Goal: Task Accomplishment & Management: Manage account settings

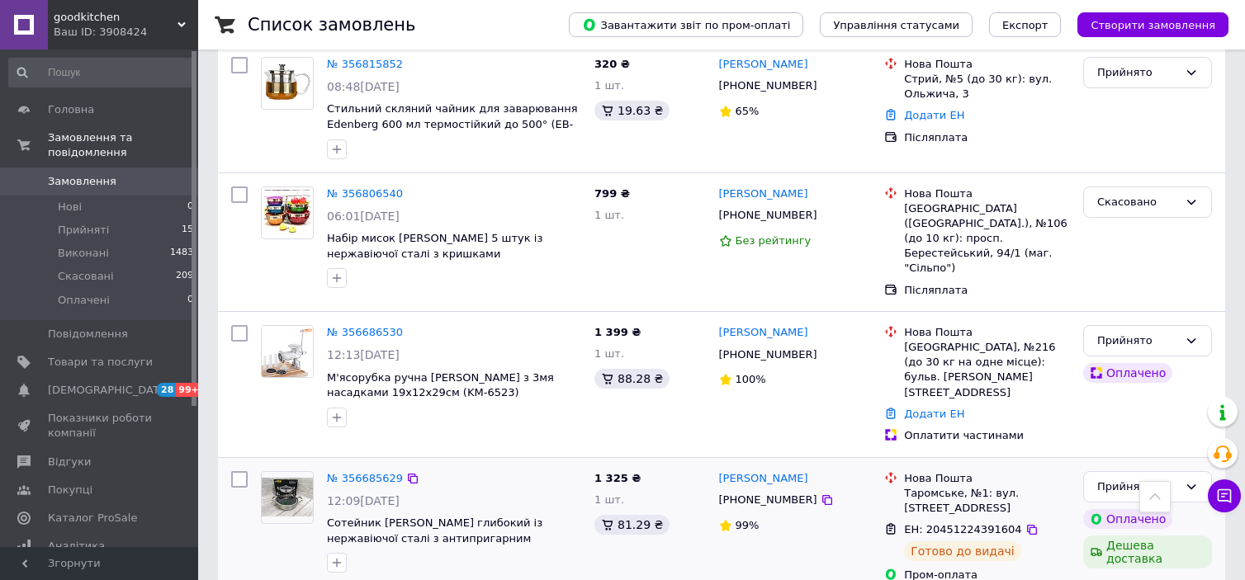
scroll to position [825, 0]
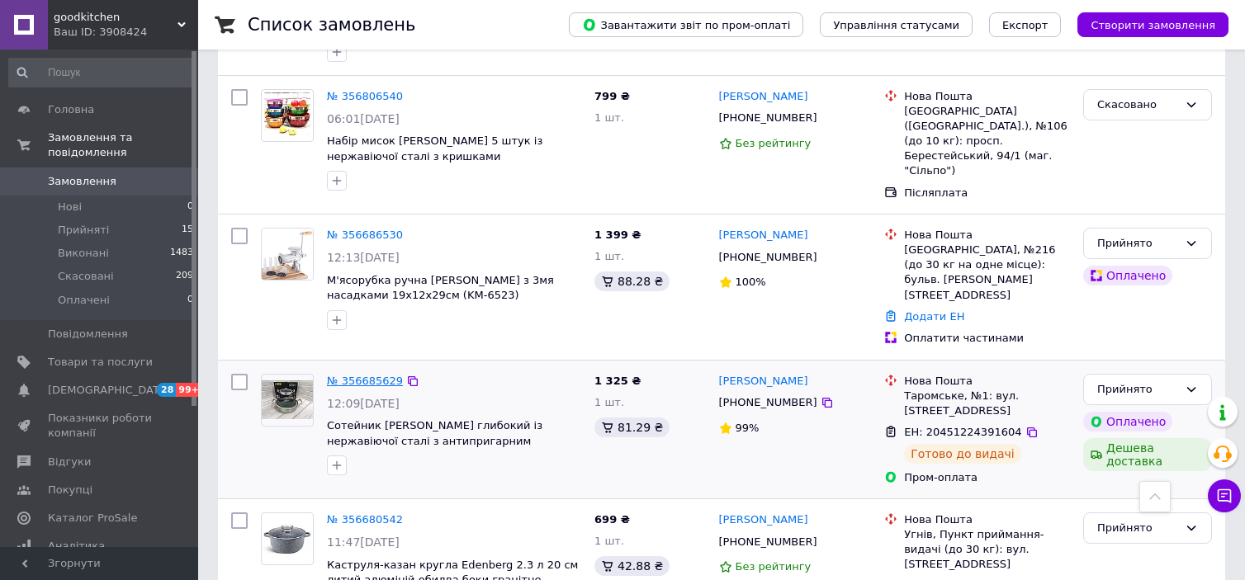
click at [376, 375] on link "№ 356685629" at bounding box center [365, 381] width 76 height 12
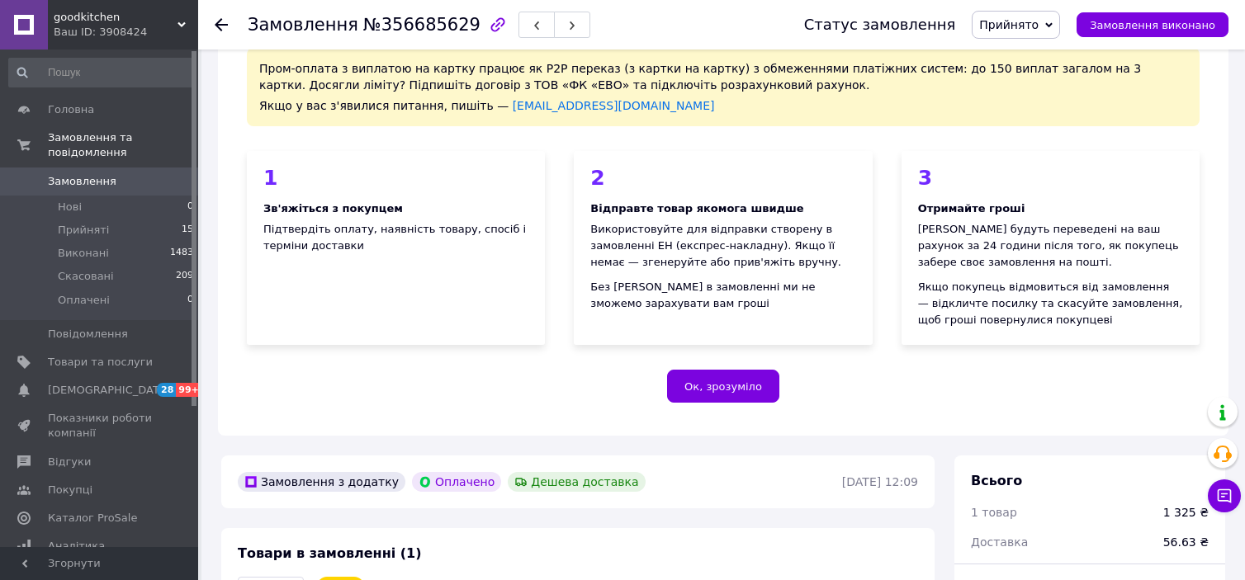
scroll to position [330, 0]
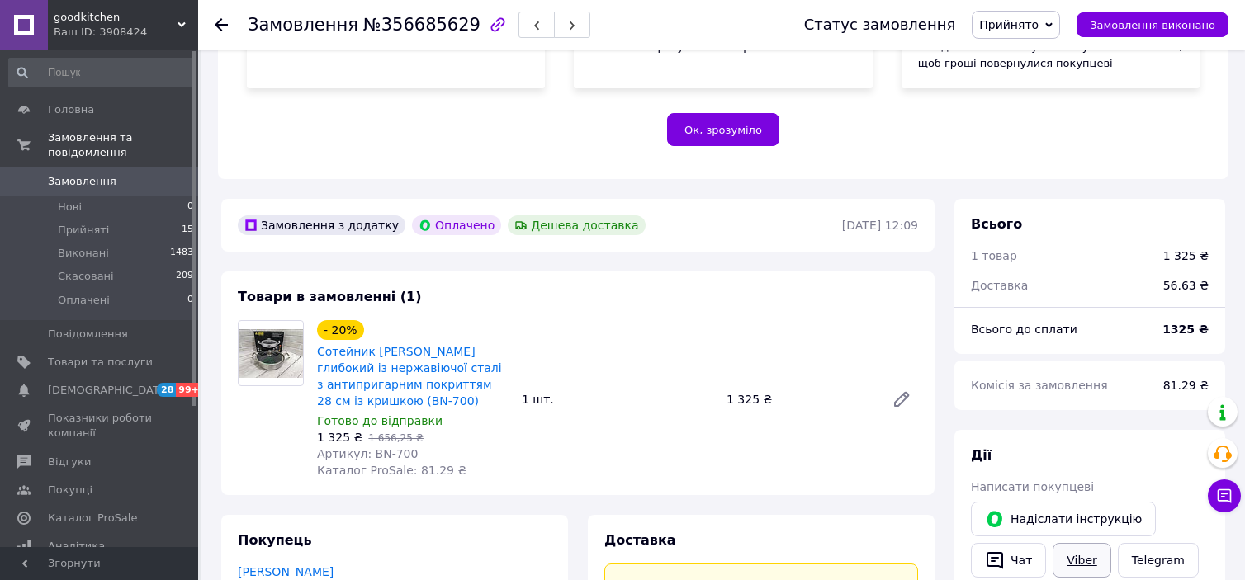
click at [1074, 565] on link "Viber" at bounding box center [1081, 560] width 58 height 35
click at [139, 219] on li "Прийняті 15" at bounding box center [101, 230] width 203 height 23
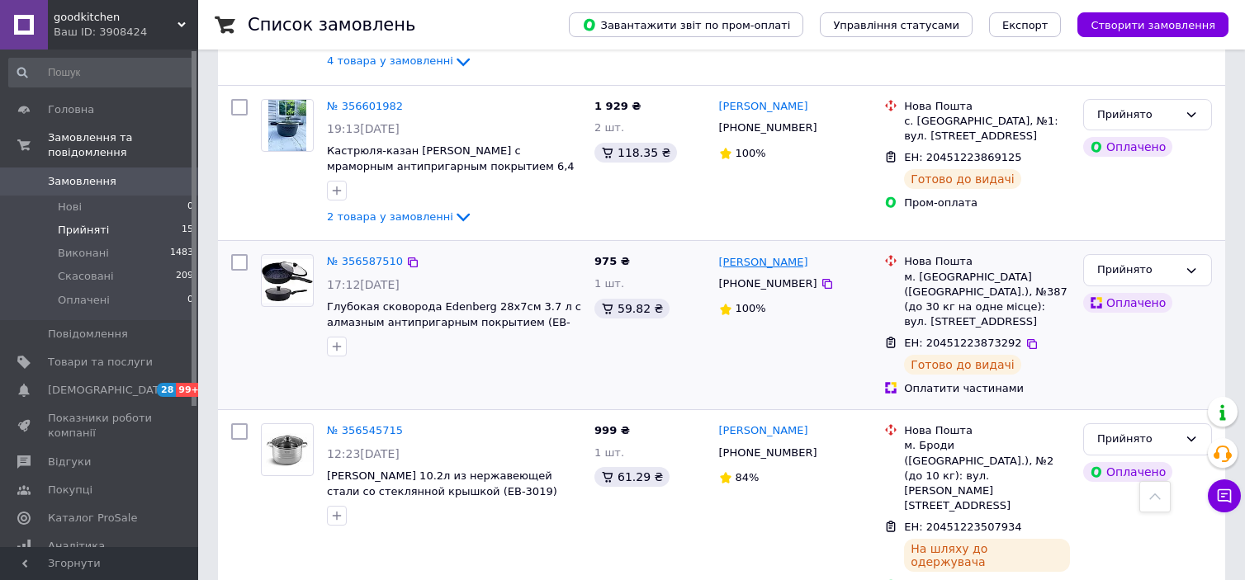
scroll to position [1403, 0]
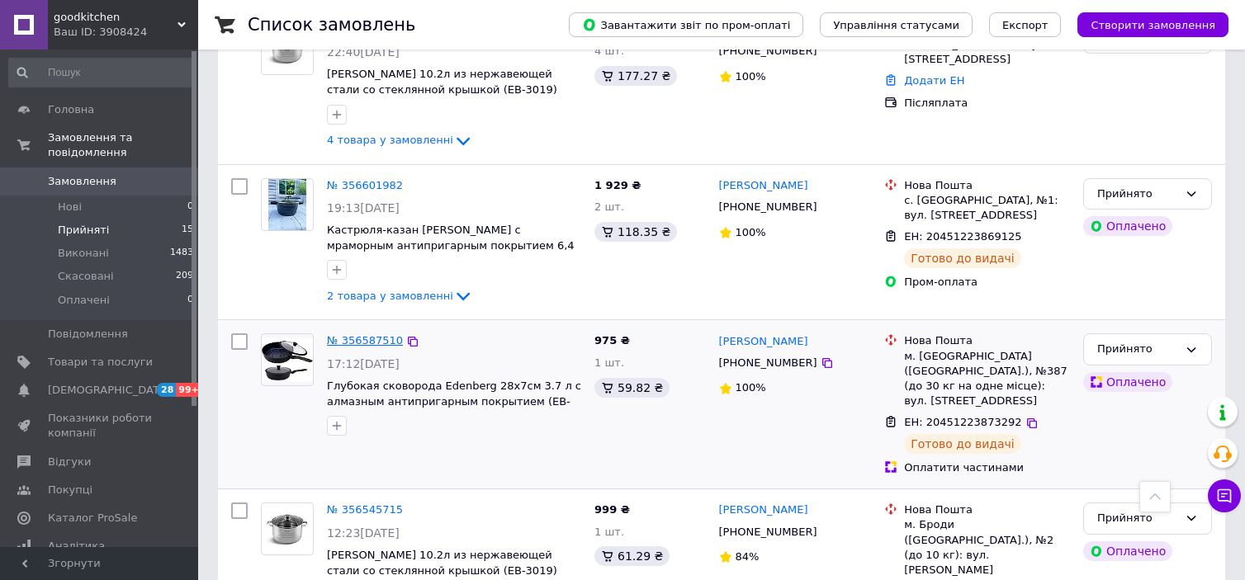
click at [373, 334] on link "№ 356587510" at bounding box center [365, 340] width 76 height 12
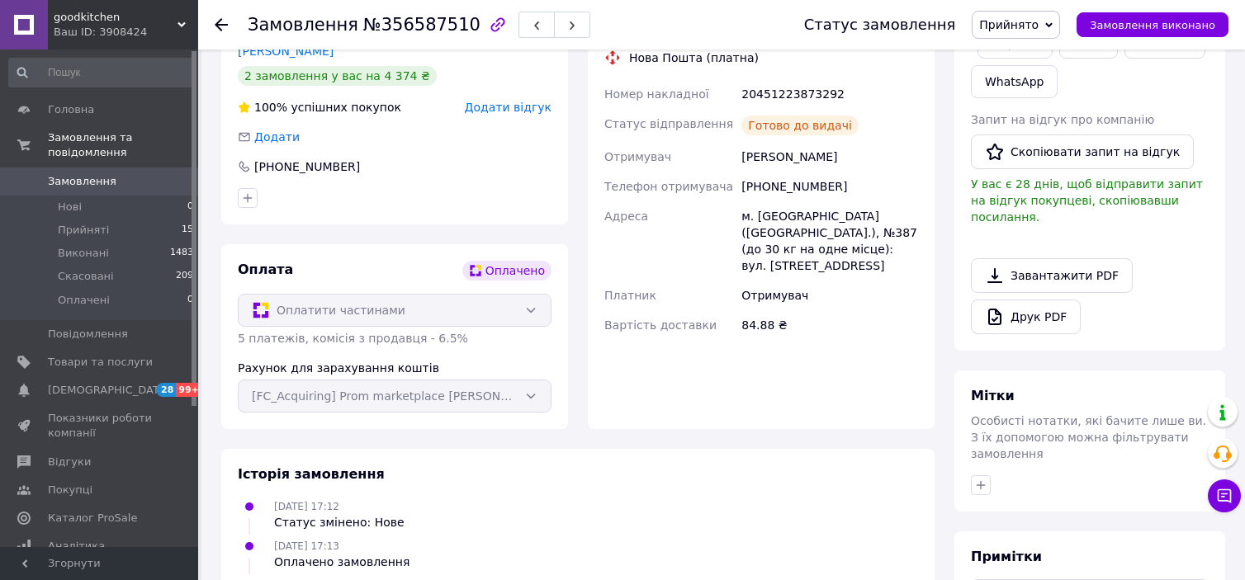
scroll to position [288, 0]
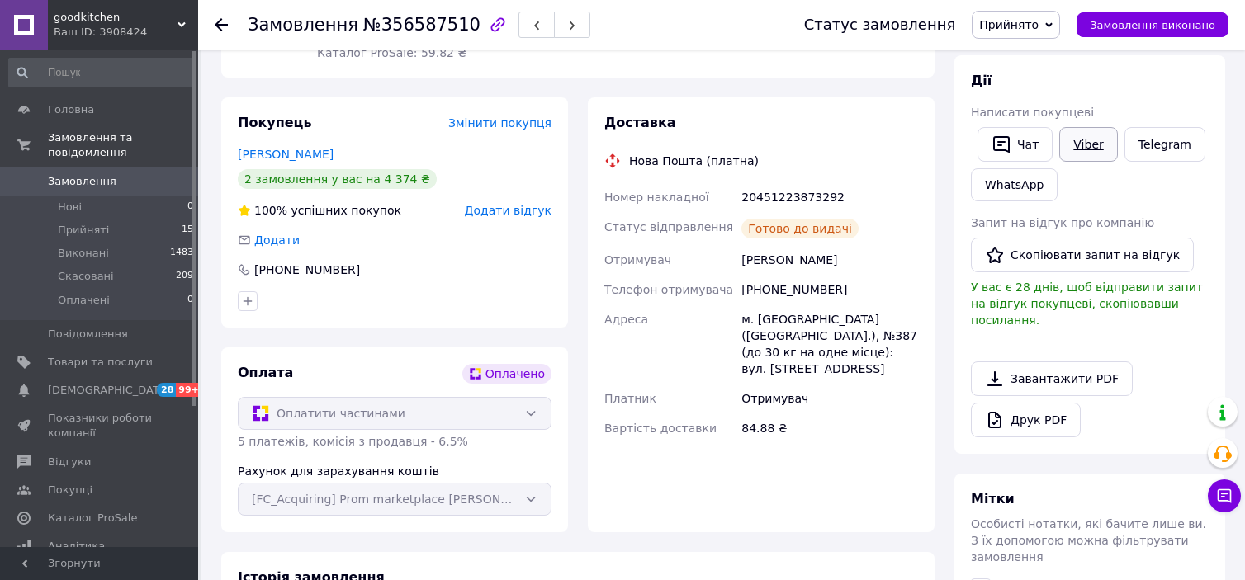
click at [1084, 140] on link "Viber" at bounding box center [1088, 144] width 58 height 35
click at [220, 23] on icon at bounding box center [221, 24] width 13 height 13
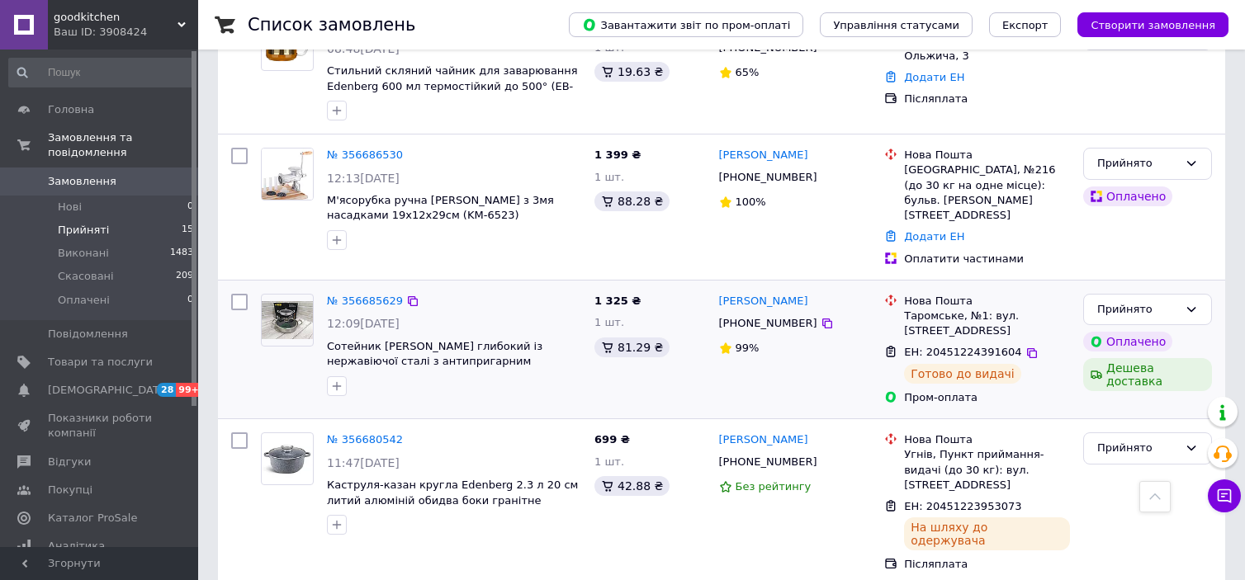
scroll to position [1156, 0]
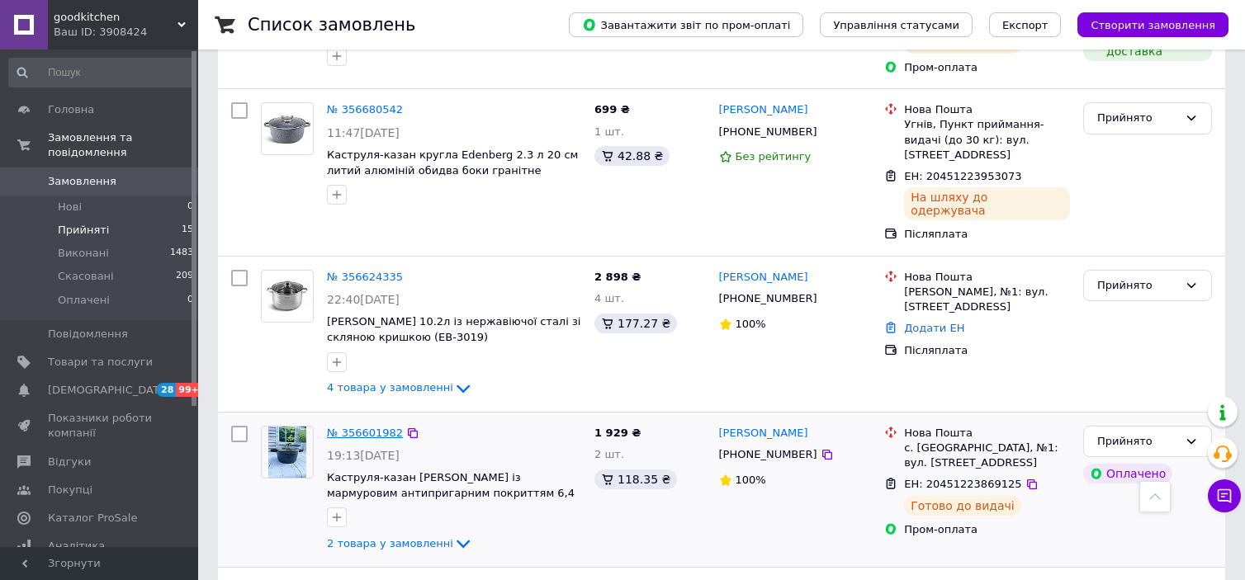
click at [353, 427] on link "№ 356601982" at bounding box center [365, 433] width 76 height 12
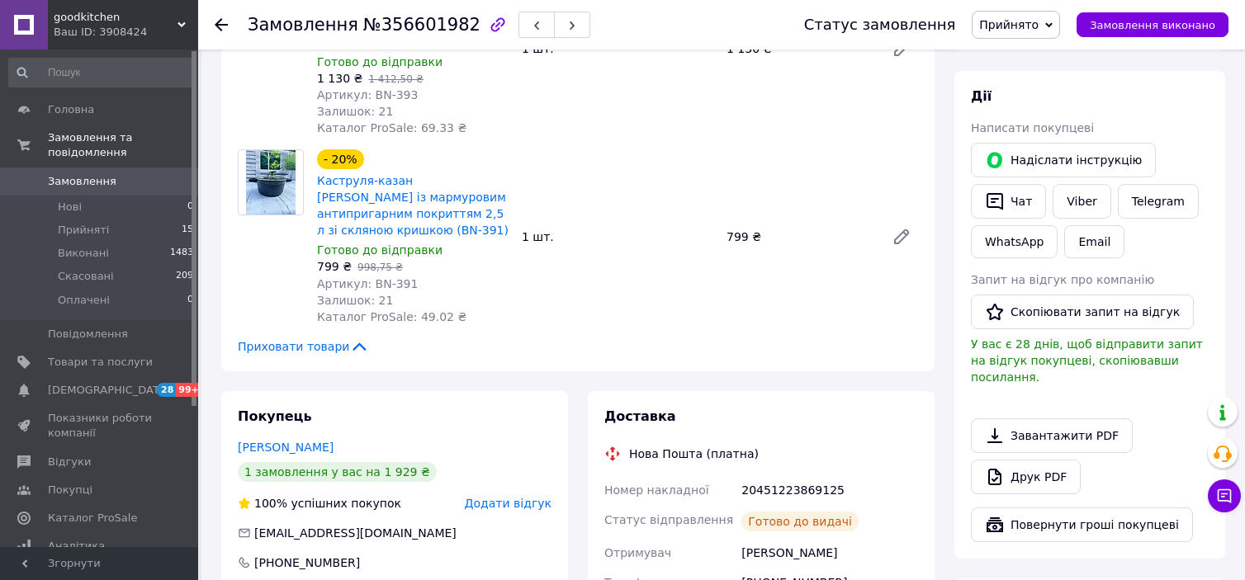
scroll to position [578, 0]
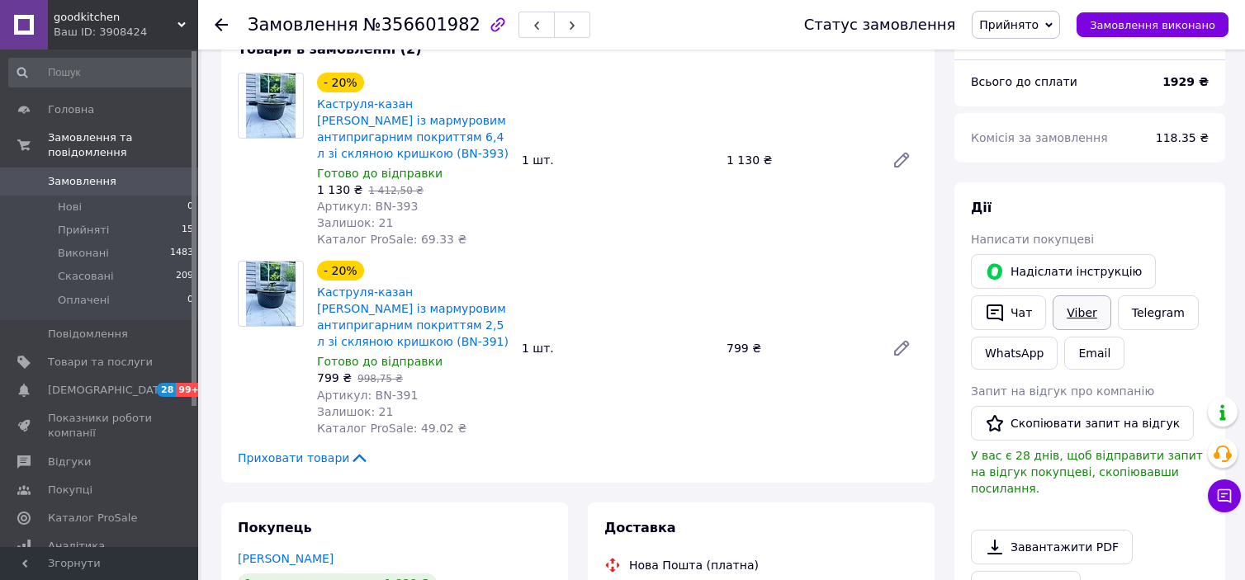
click at [1085, 319] on link "Viber" at bounding box center [1081, 313] width 58 height 35
click at [215, 18] on icon at bounding box center [221, 24] width 13 height 13
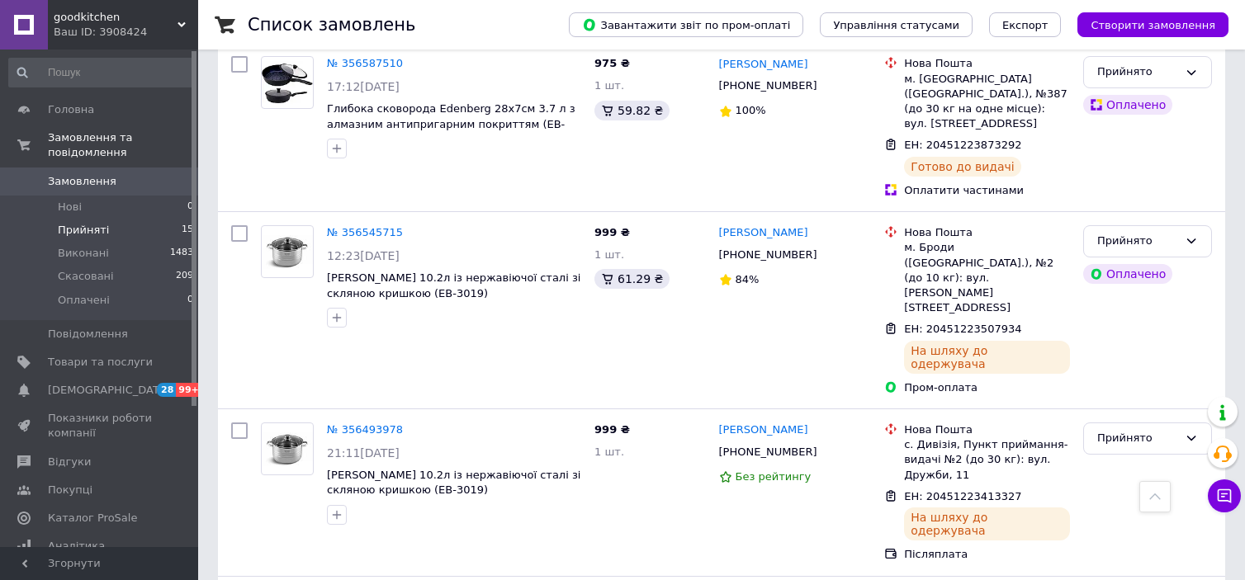
scroll to position [1733, 0]
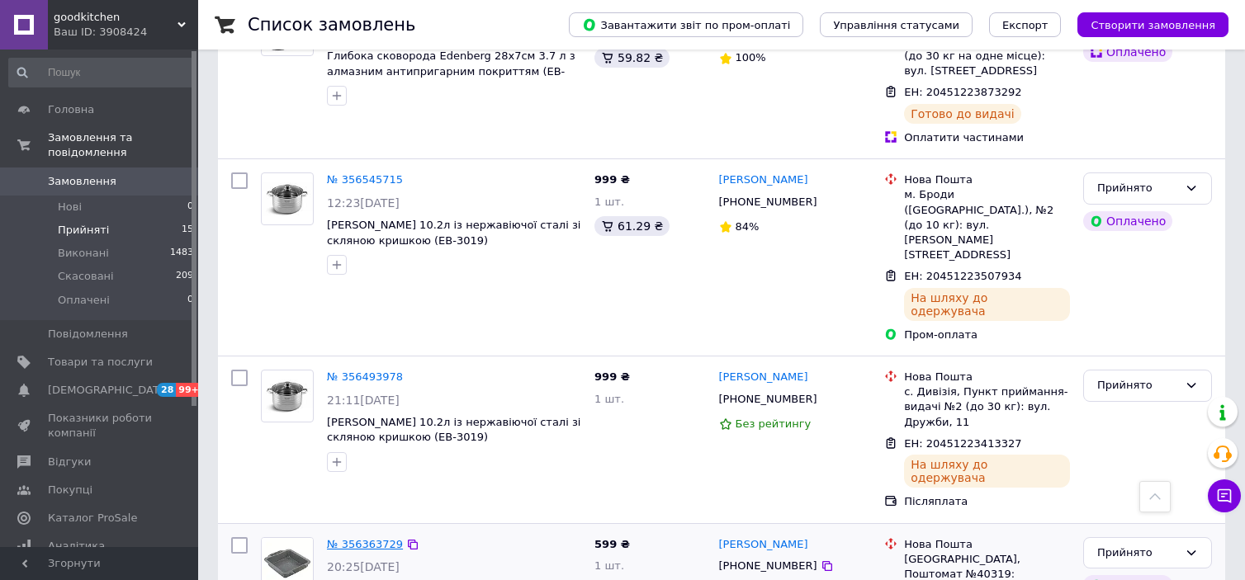
click at [353, 538] on link "№ 356363729" at bounding box center [365, 544] width 76 height 12
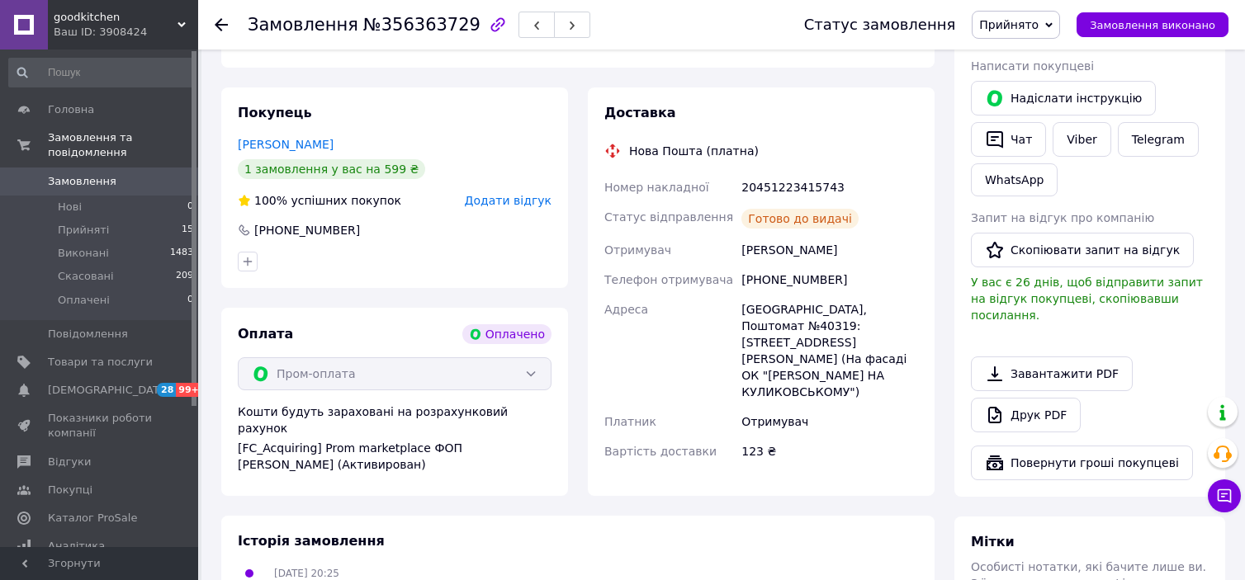
scroll to position [722, 0]
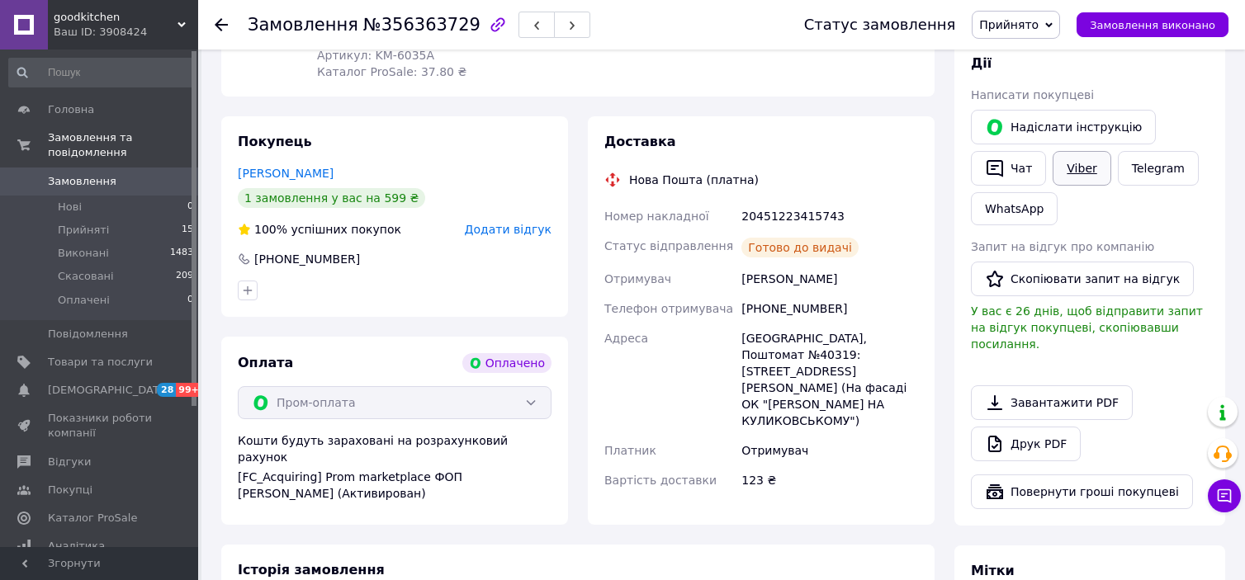
click at [1083, 170] on link "Viber" at bounding box center [1081, 168] width 58 height 35
click at [218, 21] on use at bounding box center [221, 24] width 13 height 13
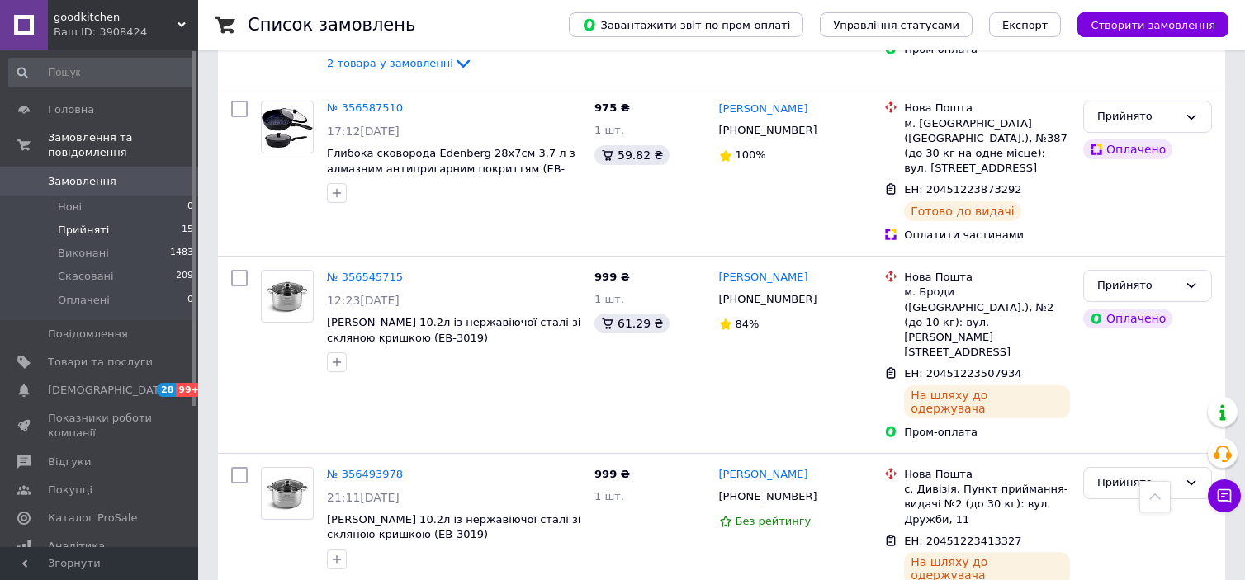
scroll to position [1733, 0]
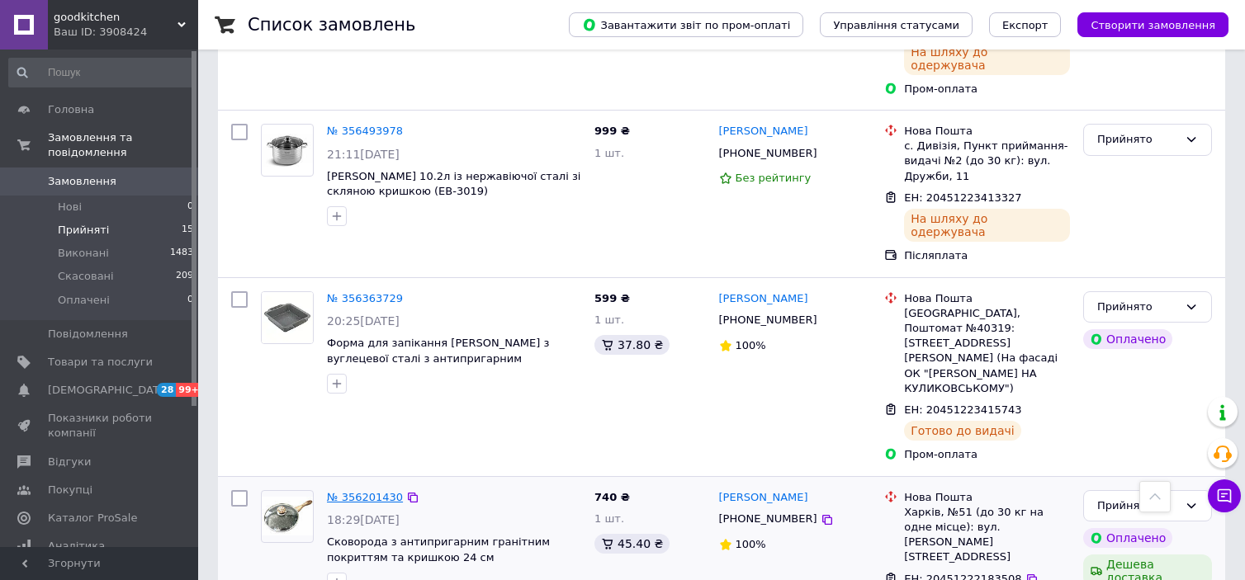
click at [360, 491] on link "№ 356201430" at bounding box center [365, 497] width 76 height 12
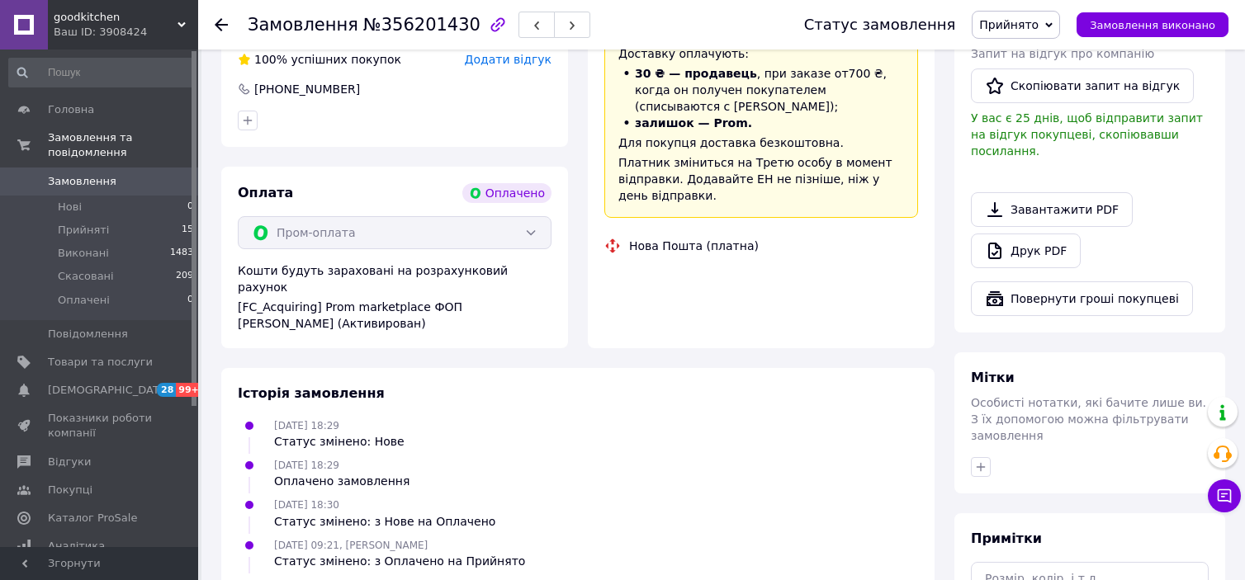
scroll to position [658, 0]
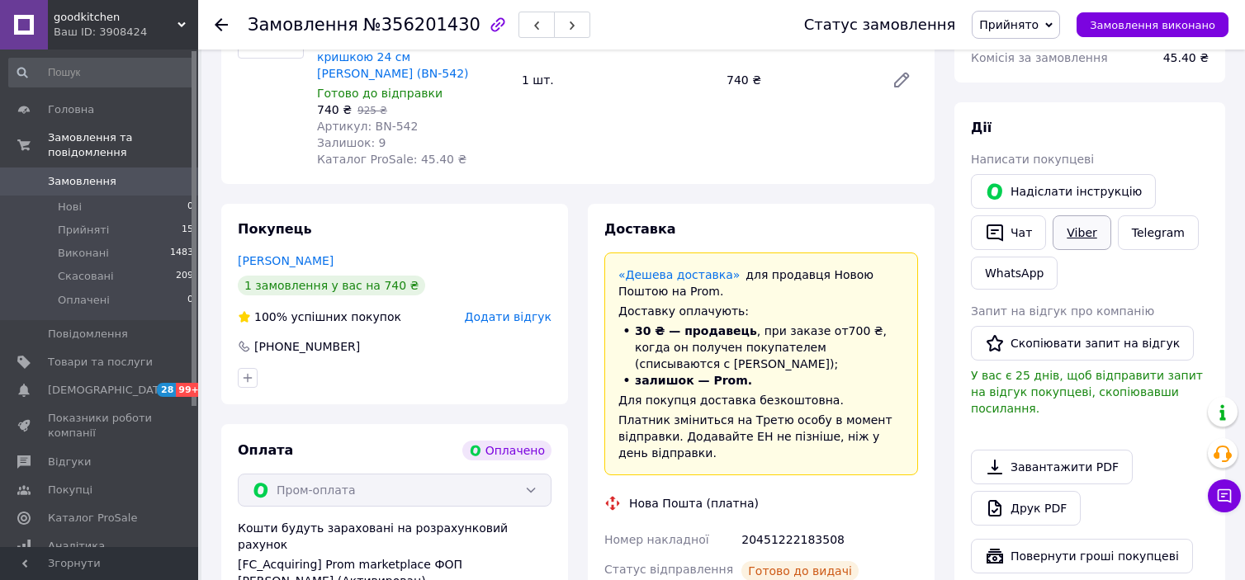
click at [1074, 235] on link "Viber" at bounding box center [1081, 232] width 58 height 35
click at [225, 26] on icon at bounding box center [221, 24] width 13 height 13
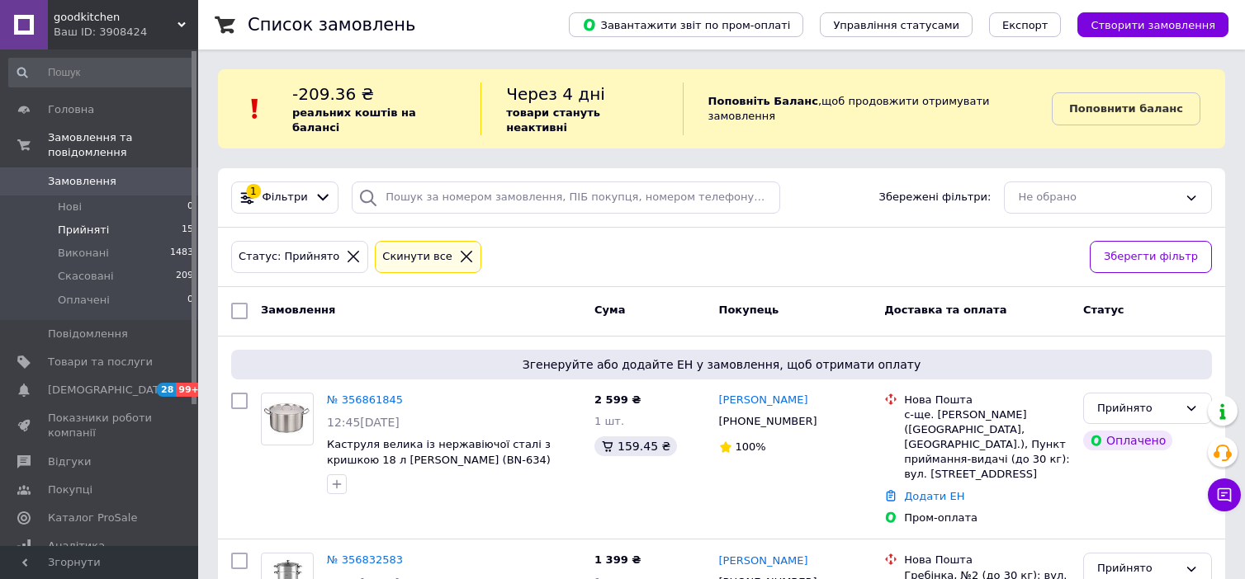
click at [76, 223] on span "Прийняті" at bounding box center [83, 230] width 51 height 15
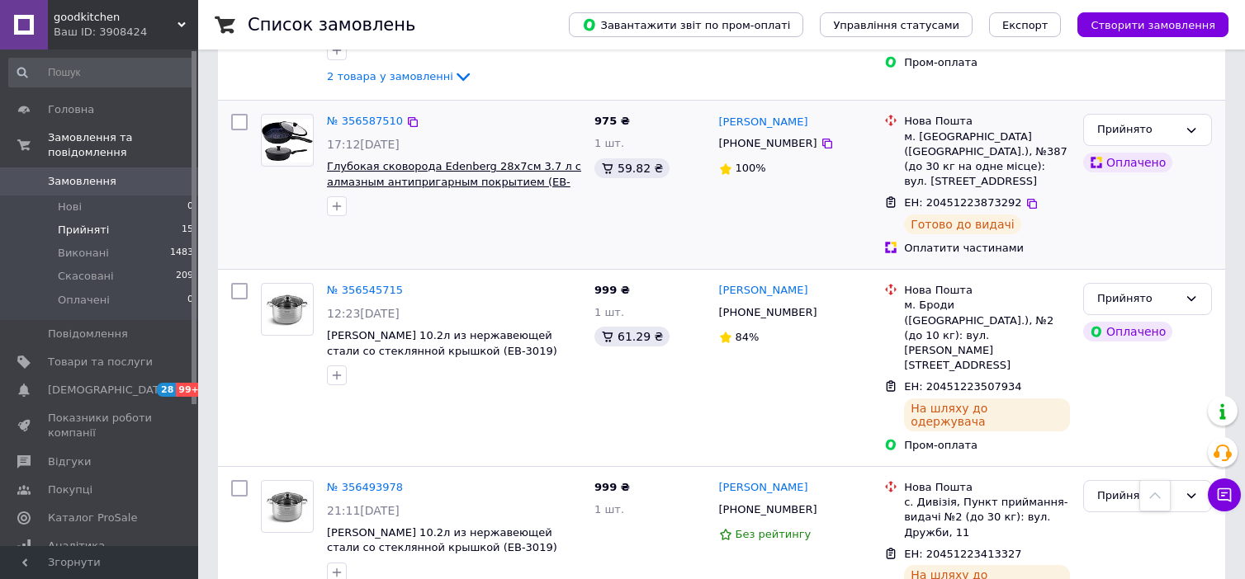
scroll to position [1486, 0]
